Goal: Check status

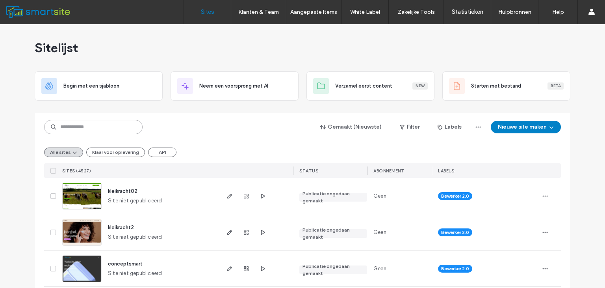
click at [121, 122] on input at bounding box center [93, 127] width 99 height 14
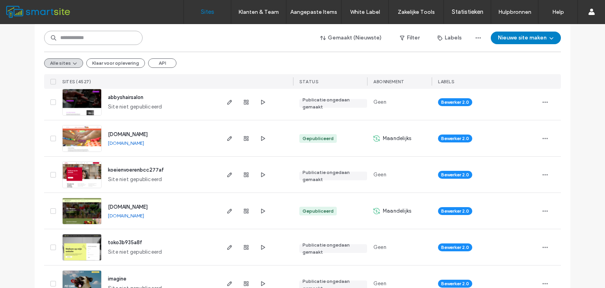
scroll to position [778, 0]
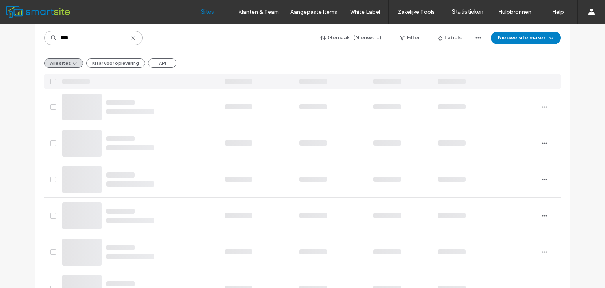
type input "****"
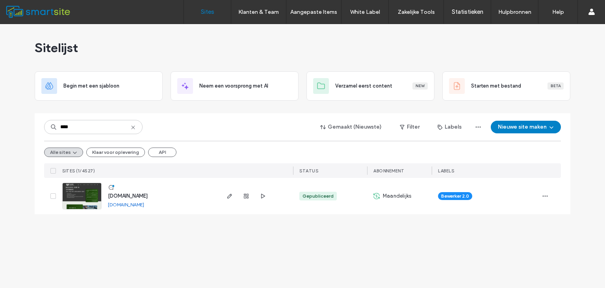
click at [131, 194] on span "[DOMAIN_NAME]" at bounding box center [128, 196] width 40 height 6
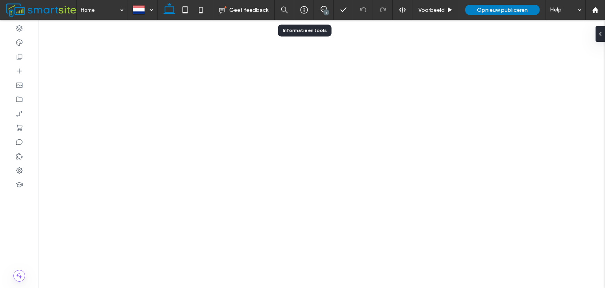
click at [303, 14] on div at bounding box center [304, 10] width 20 height 20
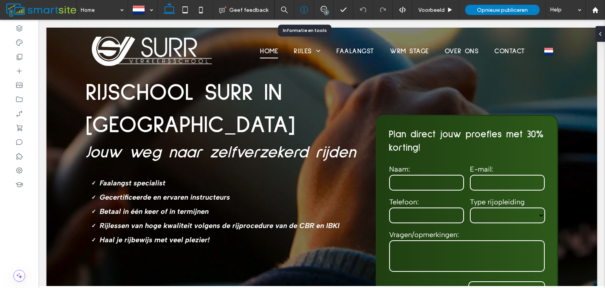
click at [304, 11] on icon at bounding box center [304, 10] width 8 height 8
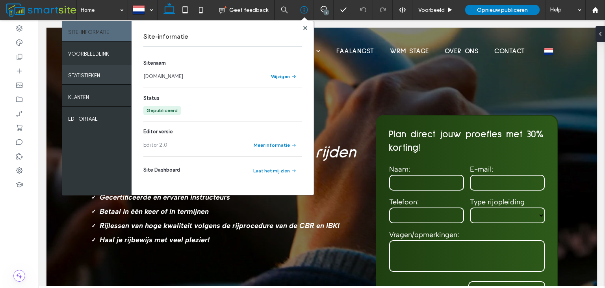
click at [111, 82] on div "Statistieken" at bounding box center [96, 75] width 69 height 20
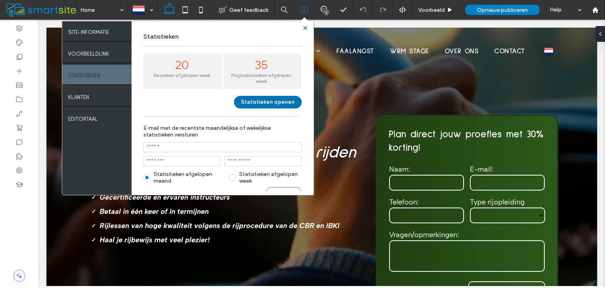
click at [247, 100] on button "Statistieken openen" at bounding box center [268, 102] width 68 height 13
click at [597, 8] on icon at bounding box center [595, 10] width 7 height 7
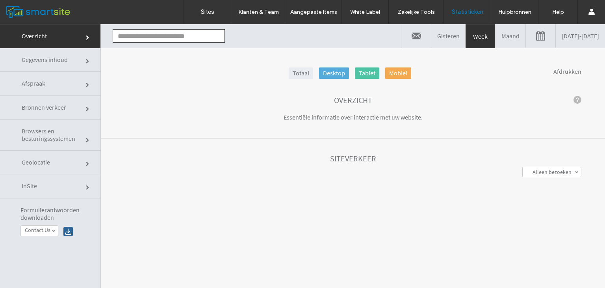
type input "**********"
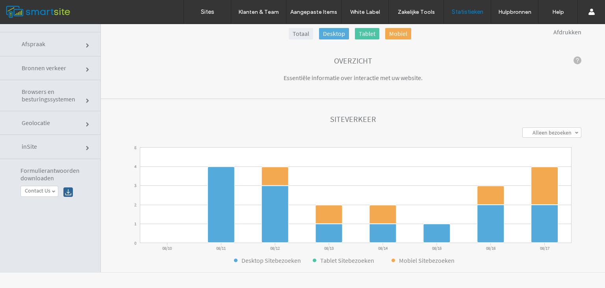
click link "Afspraak"
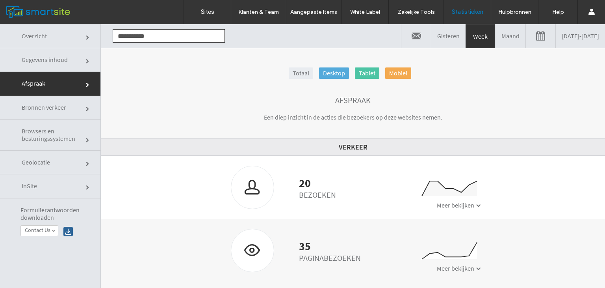
click at [496, 39] on link "Maand" at bounding box center [511, 36] width 30 height 24
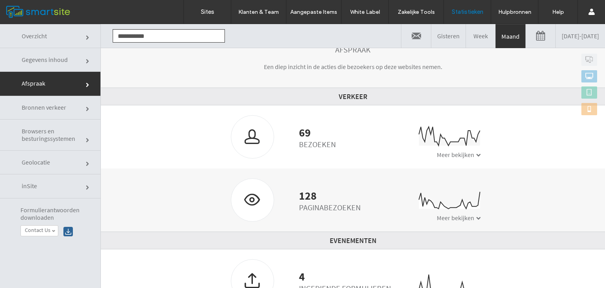
scroll to position [39, 0]
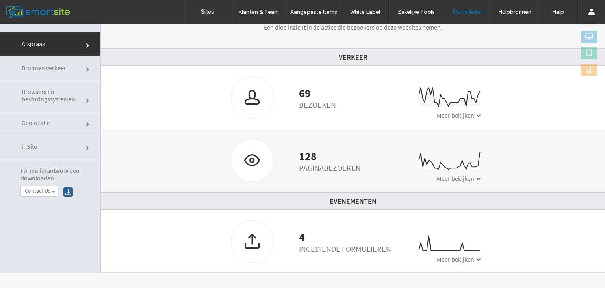
click at [466, 256] on span "Meer bekijken" at bounding box center [455, 259] width 37 height 8
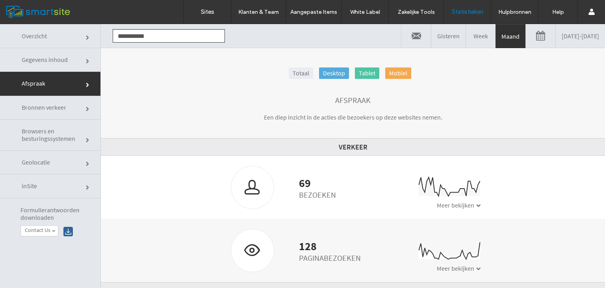
scroll to position [0, 0]
click link
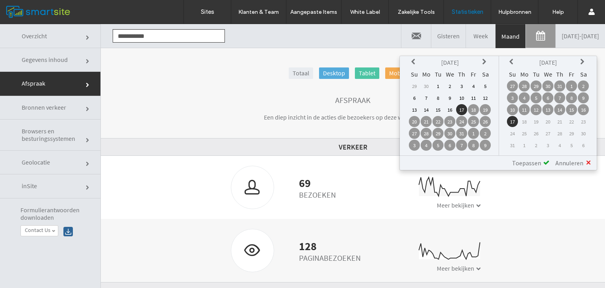
click at [415, 67] on th at bounding box center [414, 62] width 11 height 11
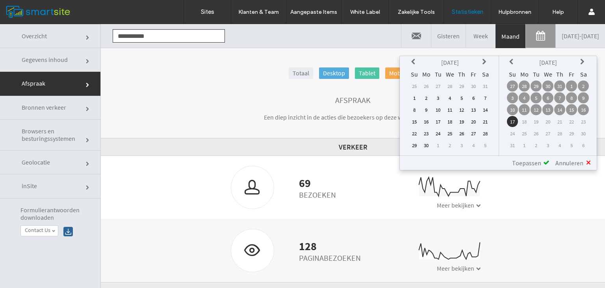
click at [415, 67] on th at bounding box center [414, 62] width 11 height 11
click at [439, 87] on td "1" at bounding box center [438, 85] width 11 height 11
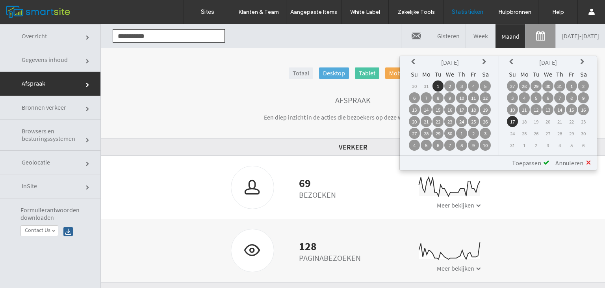
click at [417, 63] on icon at bounding box center [414, 62] width 6 height 6
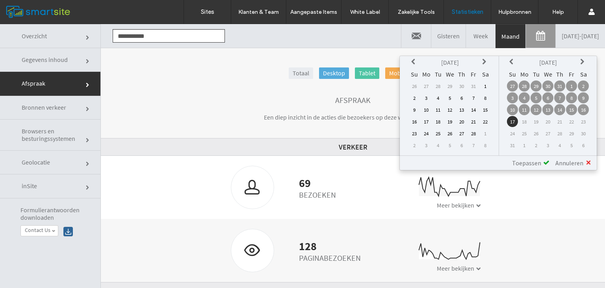
click at [417, 63] on icon at bounding box center [414, 62] width 6 height 6
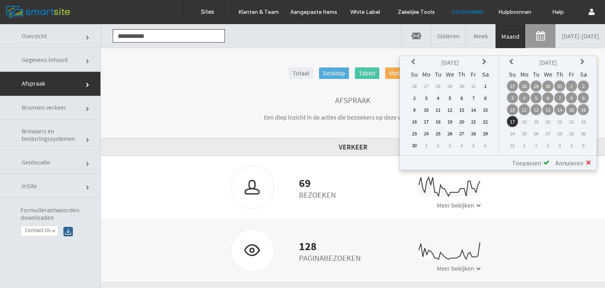
click at [417, 63] on icon at bounding box center [414, 62] width 6 height 6
click at [463, 86] on td "1" at bounding box center [461, 85] width 11 height 11
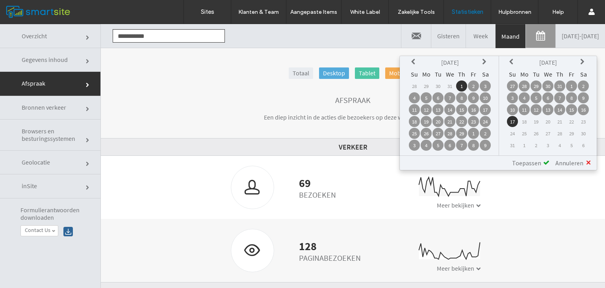
click at [525, 161] on span "Toepassen" at bounding box center [526, 163] width 29 height 8
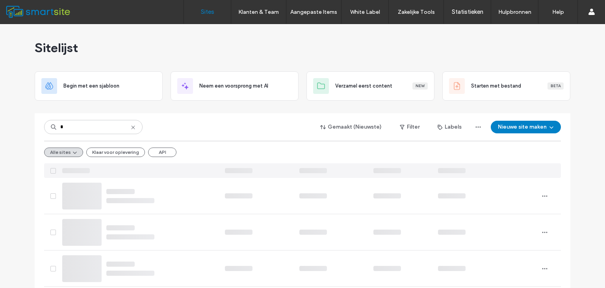
type input "*"
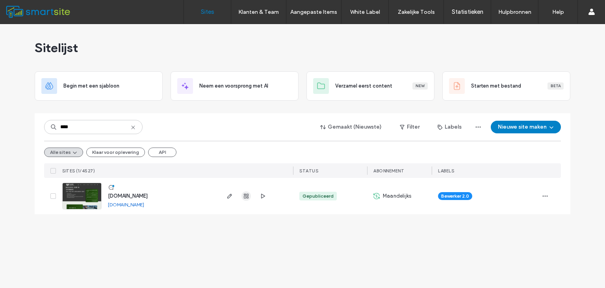
type input "****"
click at [245, 193] on icon "button" at bounding box center [246, 196] width 6 height 6
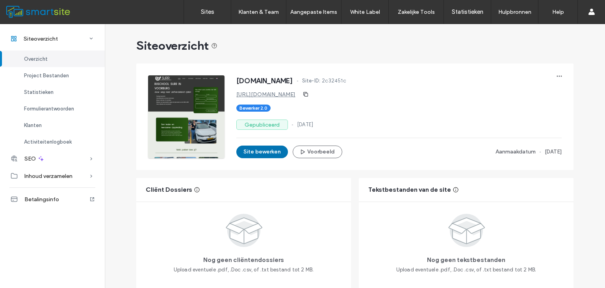
scroll to position [71, 0]
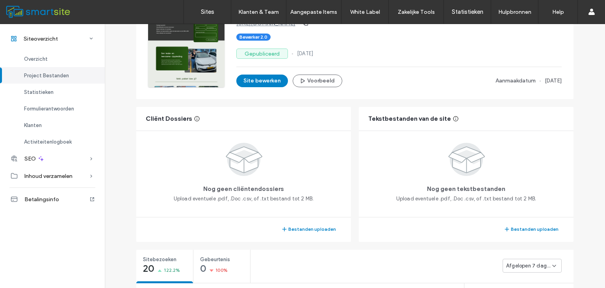
scroll to position [191, 0]
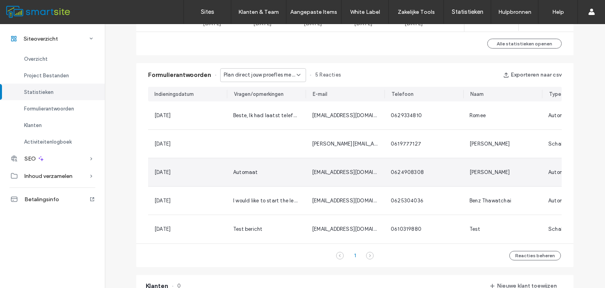
click at [244, 171] on span "Automaat" at bounding box center [245, 172] width 25 height 6
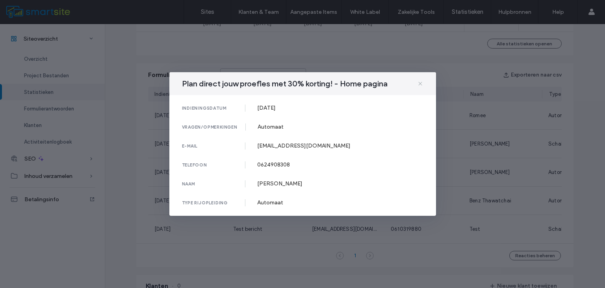
click at [421, 87] on icon at bounding box center [420, 83] width 6 height 6
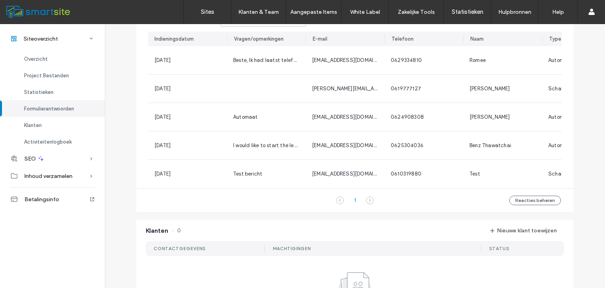
scroll to position [515, 0]
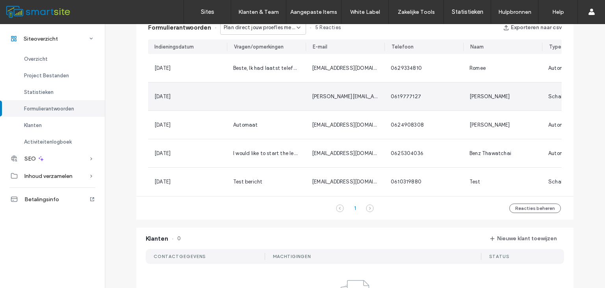
click at [252, 100] on div at bounding box center [266, 96] width 79 height 28
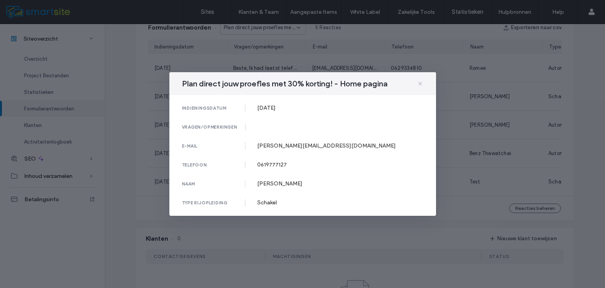
click at [422, 82] on icon at bounding box center [420, 83] width 6 height 6
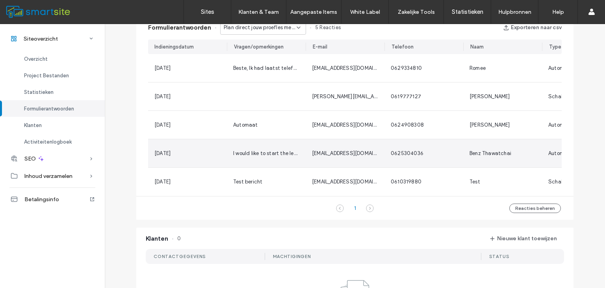
scroll to position [488, 0]
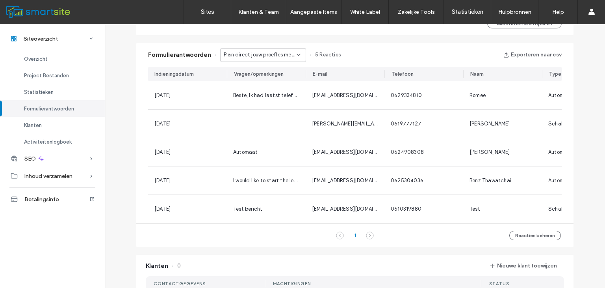
click at [288, 56] on span "Plan direct jouw proefles met 30% korting! - Home pagina" at bounding box center [260, 55] width 73 height 8
click at [287, 80] on span "Contact Us - Contact pagina" at bounding box center [258, 82] width 73 height 8
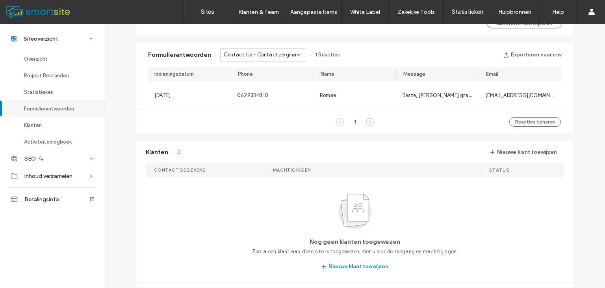
click at [290, 52] on span "Contact Us - Contact pagina" at bounding box center [260, 55] width 73 height 8
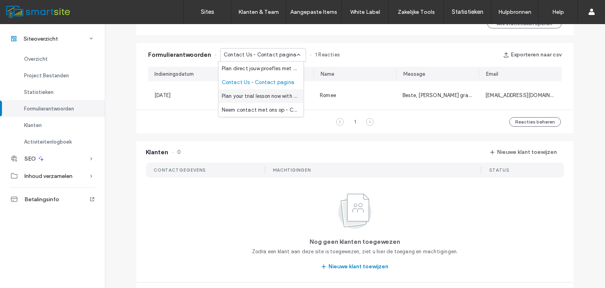
click at [293, 93] on span "Plan your trial lesson now with a 30% discount! - Home pagina" at bounding box center [260, 96] width 76 height 8
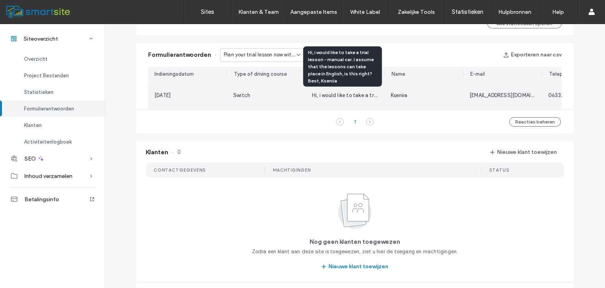
click at [327, 97] on span "Hi, i would like to take a trial lesson - manual car. I assume that the lessons…" at bounding box center [463, 95] width 303 height 6
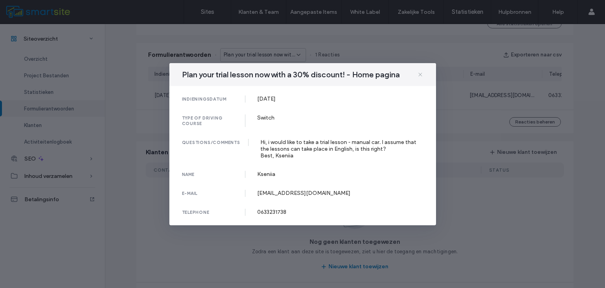
click at [422, 74] on icon at bounding box center [420, 74] width 6 height 6
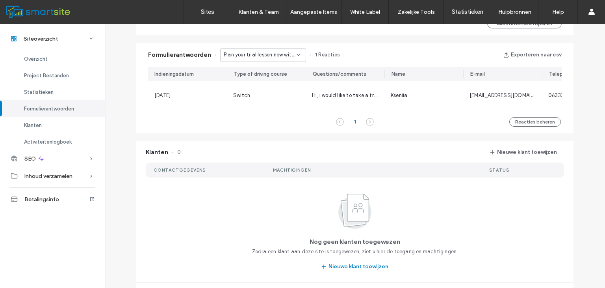
click at [274, 54] on span "Plan your trial lesson now with a 30% discount! - Home pagina" at bounding box center [260, 55] width 73 height 8
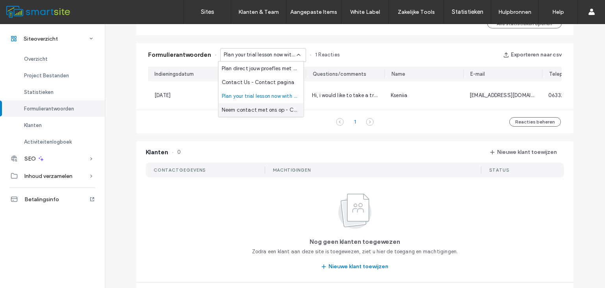
click at [276, 106] on span "Neem contact met ons op - Contact pagina" at bounding box center [260, 110] width 76 height 8
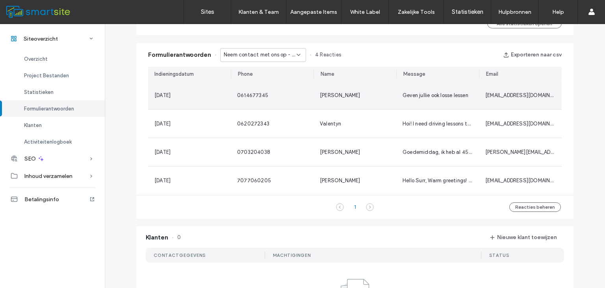
click at [430, 96] on span "Geven jullie ook losse lessen" at bounding box center [436, 95] width 66 height 6
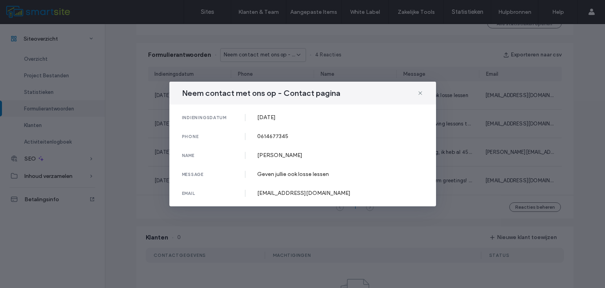
click at [472, 120] on div "Neem contact met ons op - Contact pagina indieningsdatum 08 Aug, 2025 phone 061…" at bounding box center [302, 144] width 605 height 288
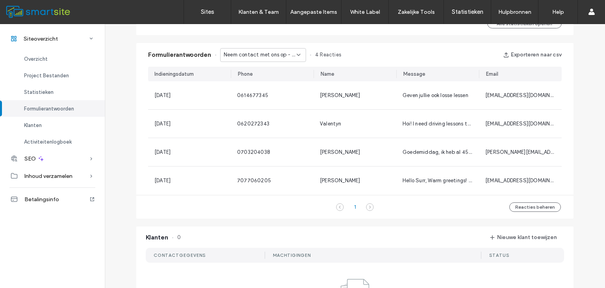
click at [292, 52] on span "Neem contact met ons op - Contact pagina" at bounding box center [260, 55] width 73 height 8
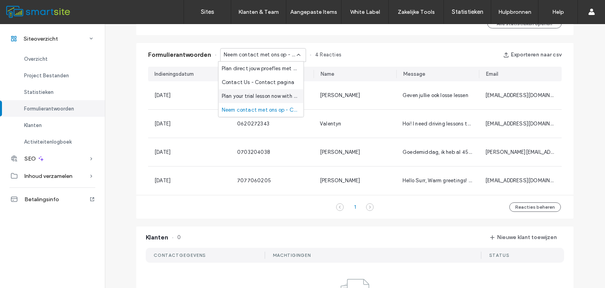
click at [287, 95] on span "Plan your trial lesson now with a 30% discount! - Home pagina" at bounding box center [260, 96] width 76 height 8
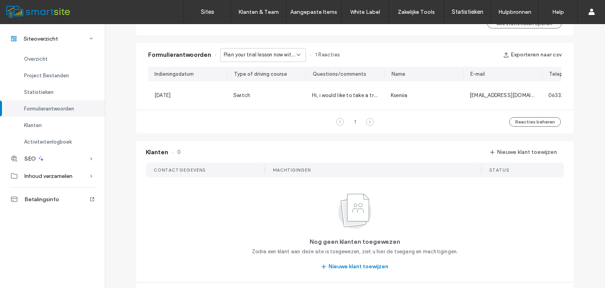
click at [276, 53] on span "Plan your trial lesson now with a 30% discount! - Home pagina" at bounding box center [260, 55] width 73 height 8
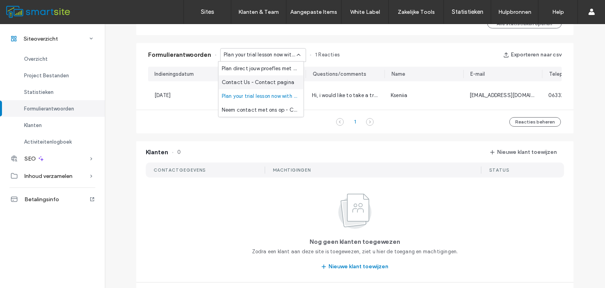
click at [275, 84] on span "Contact Us - Contact pagina" at bounding box center [258, 82] width 73 height 8
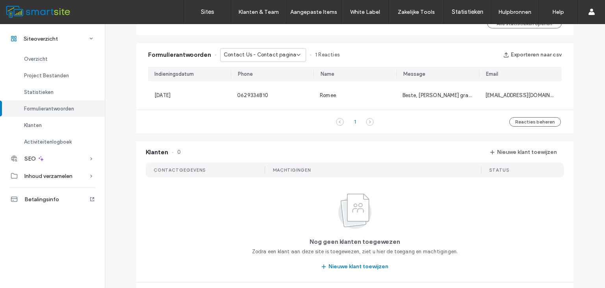
click at [374, 130] on div "1 Reacties beheren" at bounding box center [354, 122] width 437 height 24
click at [279, 56] on span "Contact Us - Contact pagina" at bounding box center [260, 55] width 73 height 8
click at [279, 69] on span "Plan direct jouw proefles met 30% korting! - Home pagina" at bounding box center [260, 69] width 76 height 8
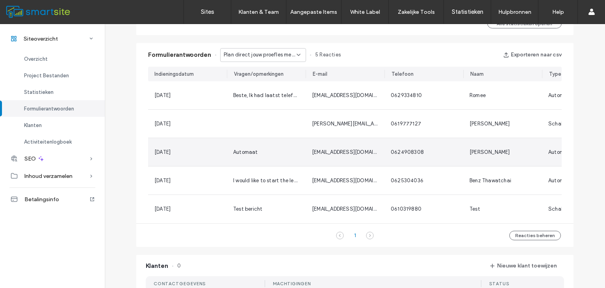
click at [242, 150] on span "Automaat" at bounding box center [245, 152] width 25 height 6
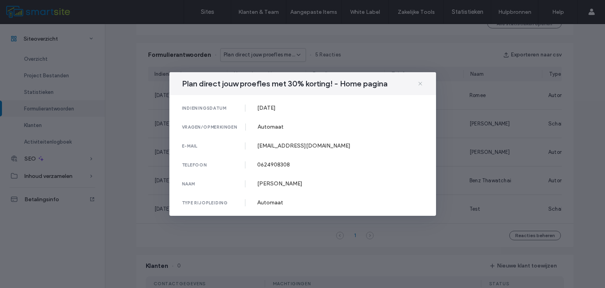
click at [420, 84] on icon at bounding box center [420, 83] width 6 height 6
